Goal: Find specific page/section: Find specific page/section

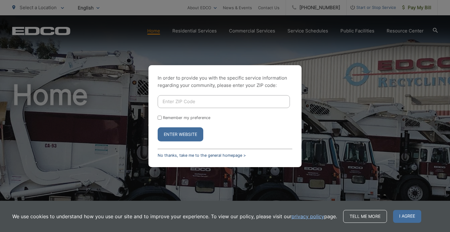
click at [177, 155] on link "No thanks, take me to the general homepage >" at bounding box center [201, 155] width 88 height 5
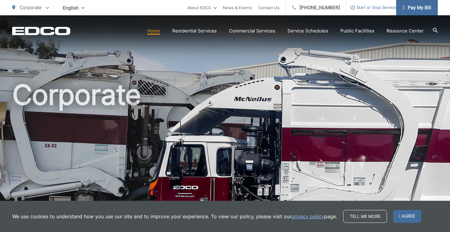
click at [413, 7] on span "Pay My Bill" at bounding box center [416, 7] width 29 height 7
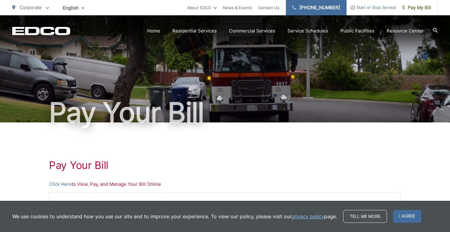
click at [319, 8] on link "[PHONE_NUMBER]" at bounding box center [316, 7] width 61 height 15
click at [323, 29] on link "Service Schedules" at bounding box center [307, 30] width 41 height 7
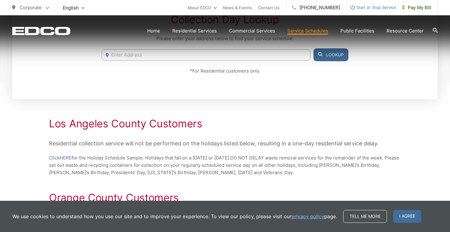
scroll to position [167, 0]
